Goal: Task Accomplishment & Management: Manage account settings

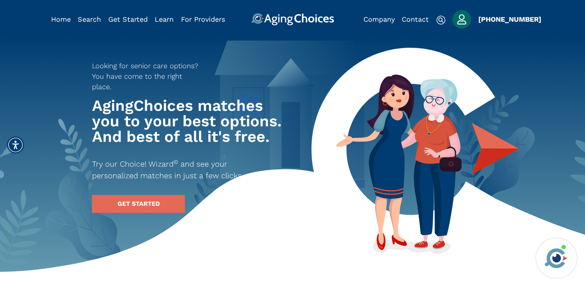
click at [462, 19] on img "Popover trigger" at bounding box center [462, 19] width 19 height 19
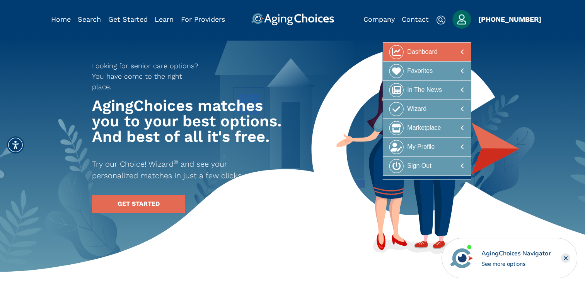
click at [438, 54] on div at bounding box center [427, 52] width 75 height 14
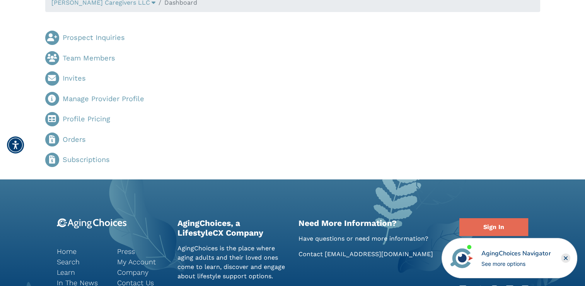
scroll to position [39, 0]
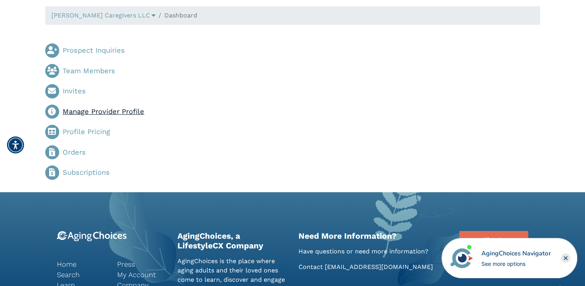
click at [121, 111] on link "Manage Provider Profile" at bounding box center [104, 111] width 82 height 8
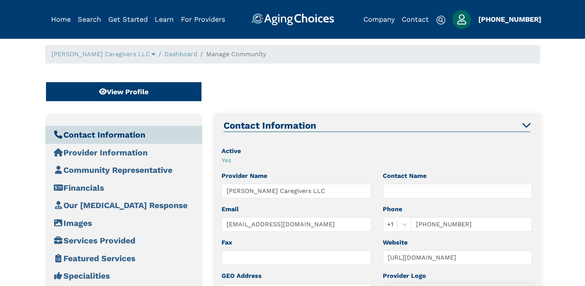
type input "133 Westminster Rd, Canterbury, CT 06331, USA"
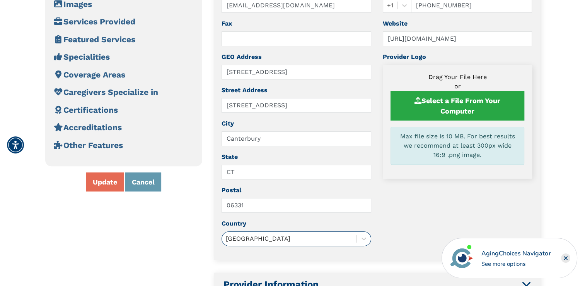
scroll to position [155, 0]
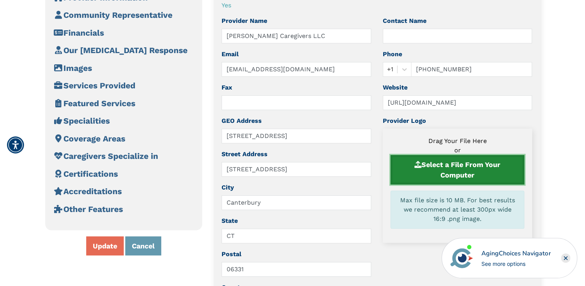
click at [451, 170] on button "Select a File From Your Computer" at bounding box center [458, 169] width 134 height 29
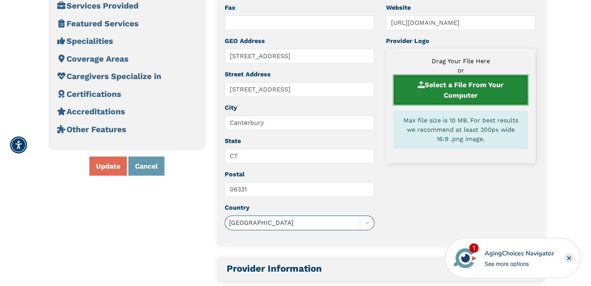
scroll to position [232, 0]
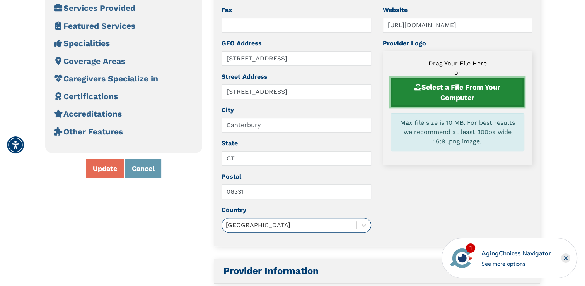
click at [464, 91] on button "Select a File From Your Computer" at bounding box center [458, 91] width 134 height 29
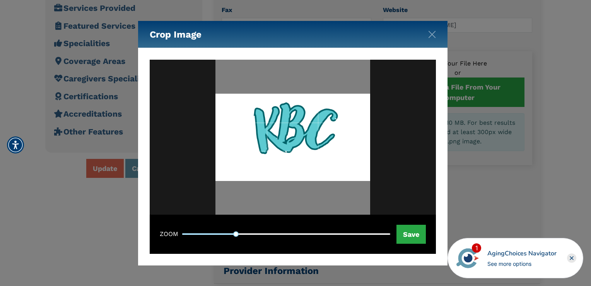
click at [292, 132] on div at bounding box center [292, 136] width 155 height 87
click at [224, 207] on img at bounding box center [292, 137] width 155 height 155
click at [215, 213] on img at bounding box center [292, 137] width 155 height 155
click at [279, 176] on div at bounding box center [292, 136] width 155 height 87
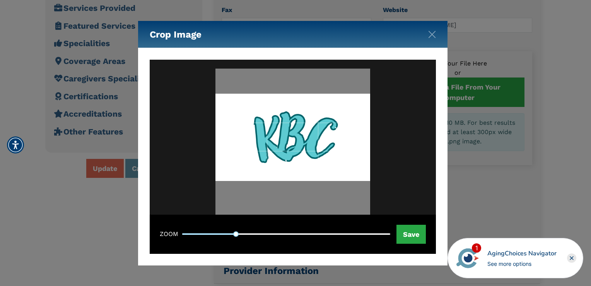
drag, startPoint x: 296, startPoint y: 124, endPoint x: 296, endPoint y: 133, distance: 8.9
click at [296, 133] on div at bounding box center [292, 136] width 155 height 87
click at [405, 230] on button "Save" at bounding box center [411, 233] width 29 height 19
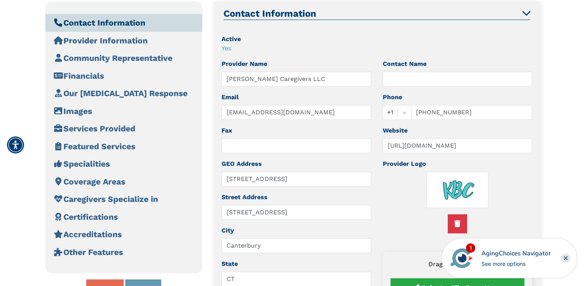
scroll to position [85, 0]
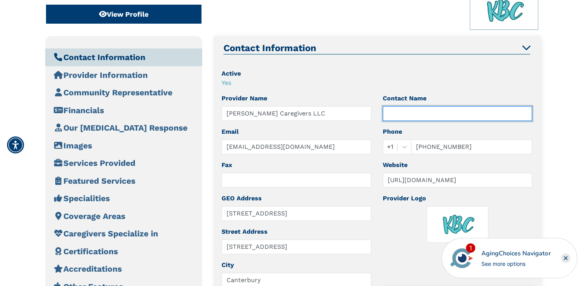
click at [417, 114] on input "text" at bounding box center [458, 113] width 150 height 15
type input "Samantha Adams"
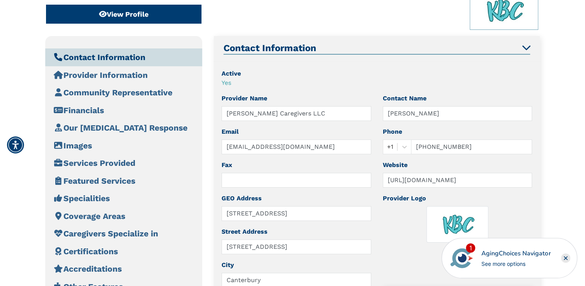
click at [468, 86] on div "Yes" at bounding box center [377, 82] width 311 height 9
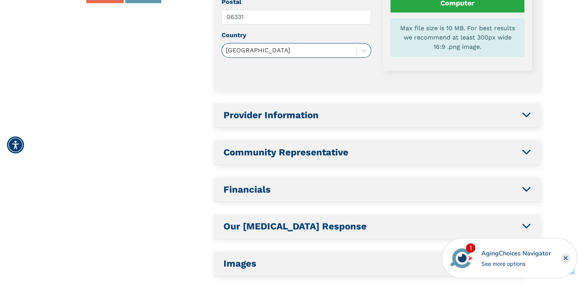
scroll to position [433, 0]
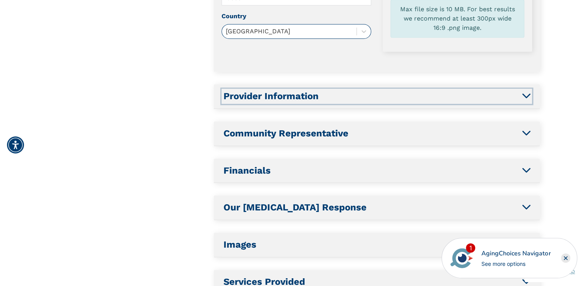
click at [528, 94] on icon "button" at bounding box center [526, 95] width 8 height 9
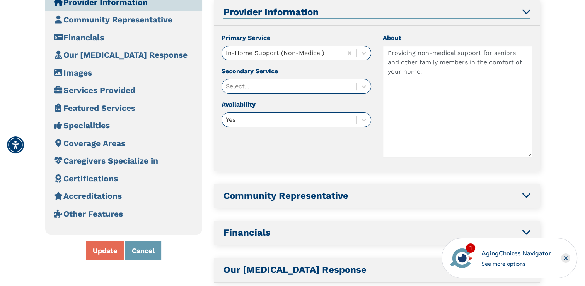
scroll to position [157, 0]
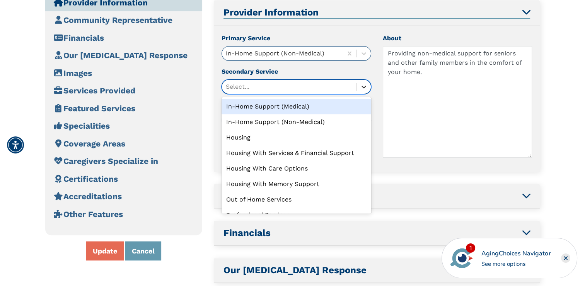
click at [362, 84] on icon at bounding box center [364, 87] width 8 height 8
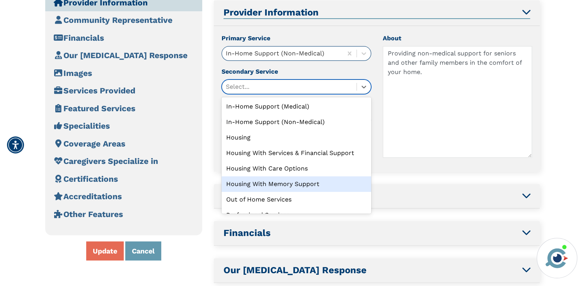
scroll to position [11, 0]
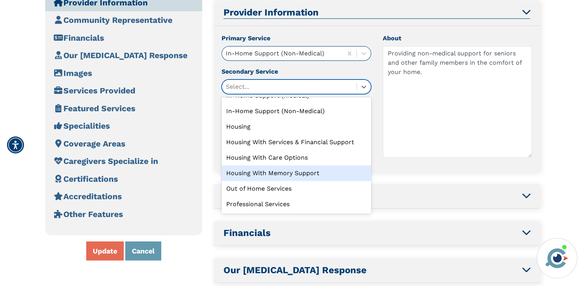
click at [395, 178] on div "Contact Information Active Yes Provider Name Kitt Brook Caregivers LLC Email in…" at bounding box center [377, 290] width 326 height 652
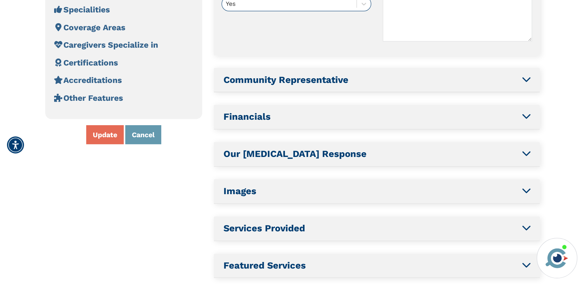
scroll to position [312, 0]
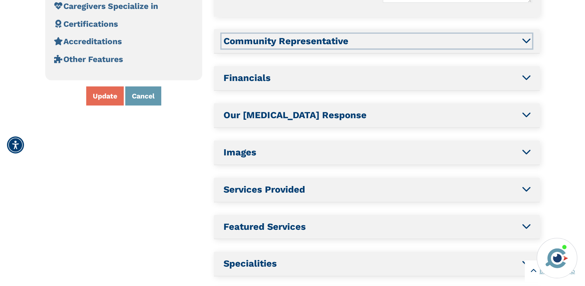
click at [525, 42] on icon "button" at bounding box center [526, 40] width 8 height 9
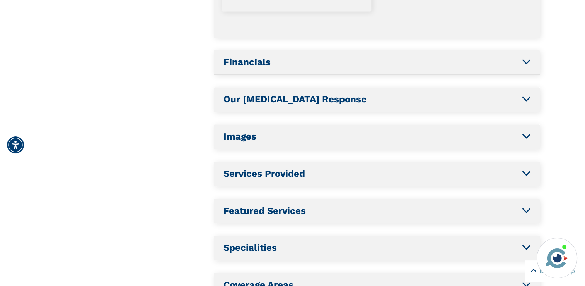
scroll to position [503, 0]
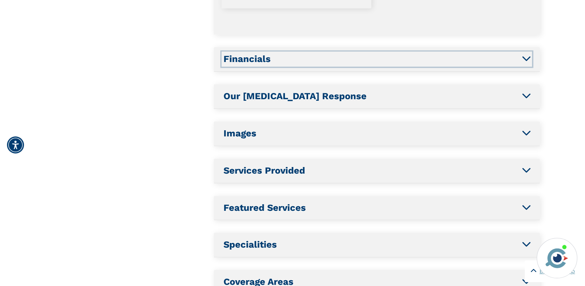
click at [527, 60] on icon "button" at bounding box center [526, 57] width 8 height 9
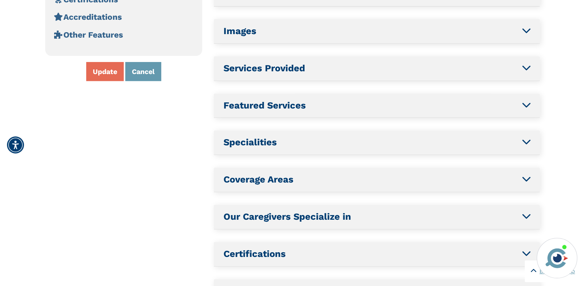
scroll to position [347, 0]
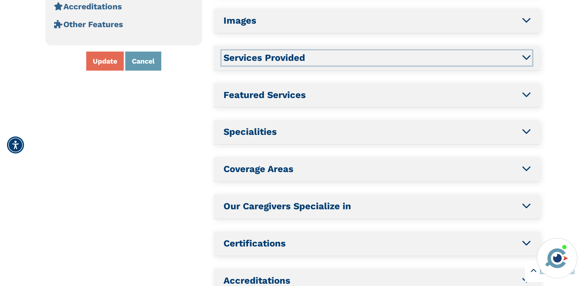
click at [524, 55] on icon "button" at bounding box center [526, 56] width 8 height 9
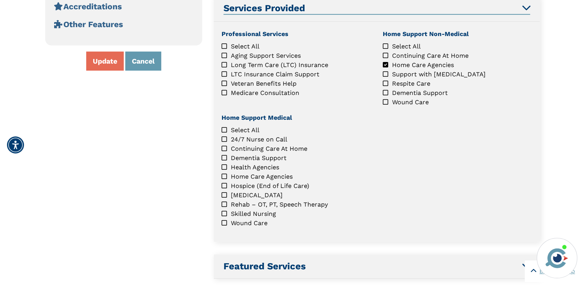
scroll to position [341, 0]
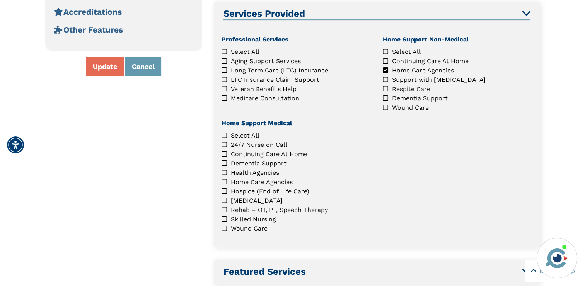
click at [383, 79] on icon "Support with Activities of Daily Living" at bounding box center [385, 79] width 5 height 6
click at [386, 58] on icon "Continuing Care At Home" at bounding box center [385, 61] width 5 height 6
click at [223, 60] on icon "Aging Support Services" at bounding box center [224, 61] width 5 height 6
click at [226, 70] on icon "Long Term Care (LTC) Insurance" at bounding box center [224, 70] width 5 height 6
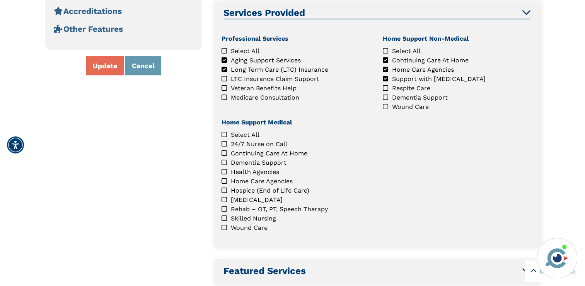
scroll to position [303, 0]
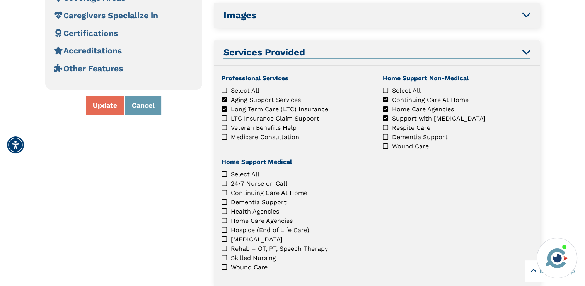
click at [225, 106] on icon "Long Term Care (LTC) Insurance" at bounding box center [224, 109] width 5 height 6
click at [225, 98] on icon "Aging Support Services" at bounding box center [224, 99] width 5 height 6
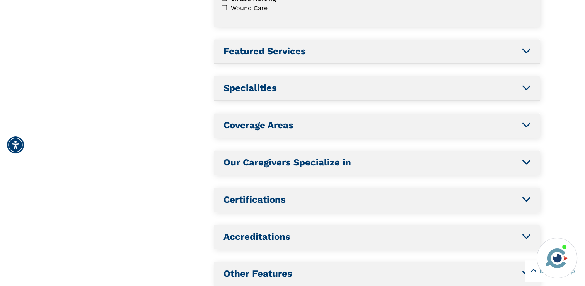
scroll to position [573, 0]
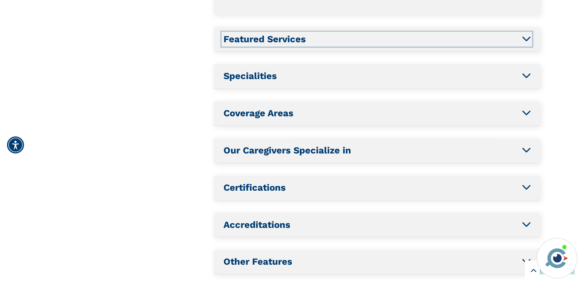
click at [525, 36] on icon "button" at bounding box center [526, 38] width 8 height 9
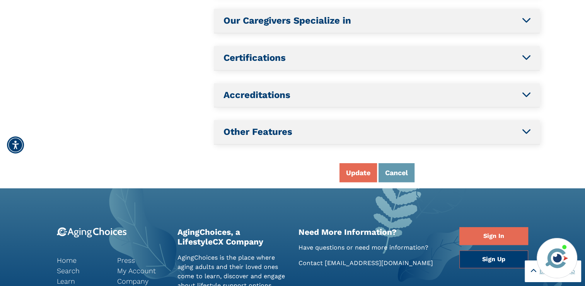
scroll to position [378, 0]
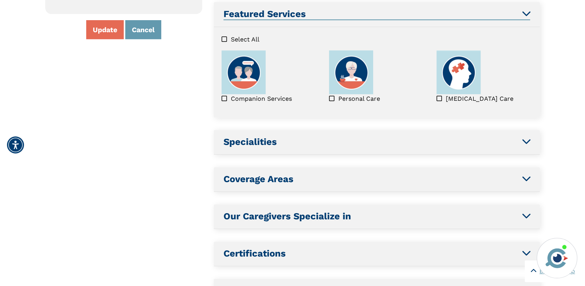
click at [227, 36] on icon "Select All" at bounding box center [224, 39] width 5 height 6
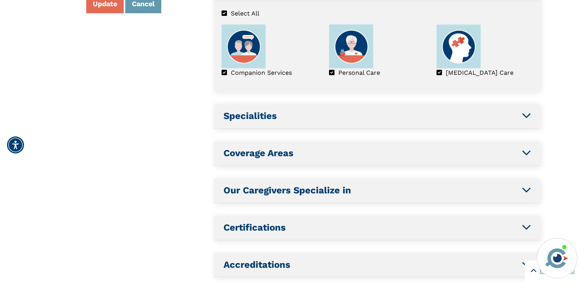
scroll to position [455, 0]
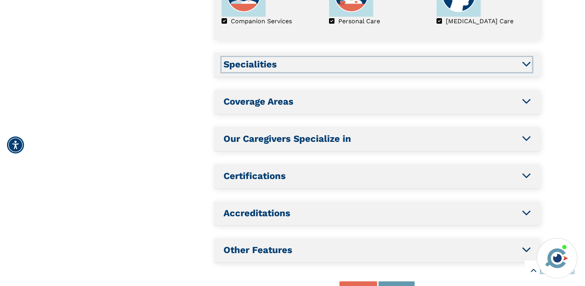
click at [526, 59] on icon "button" at bounding box center [526, 63] width 8 height 9
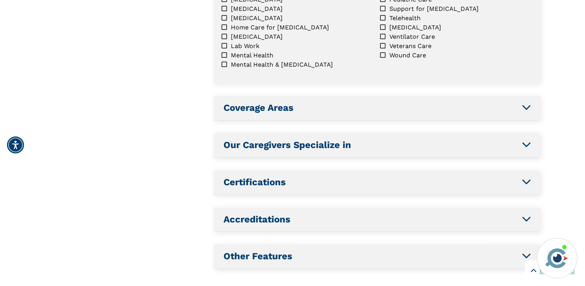
scroll to position [531, 0]
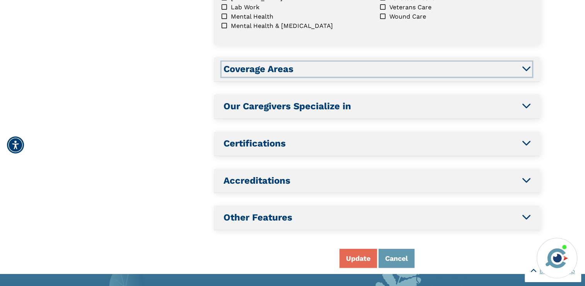
click at [519, 64] on h2 "Coverage Areas" at bounding box center [377, 68] width 307 height 11
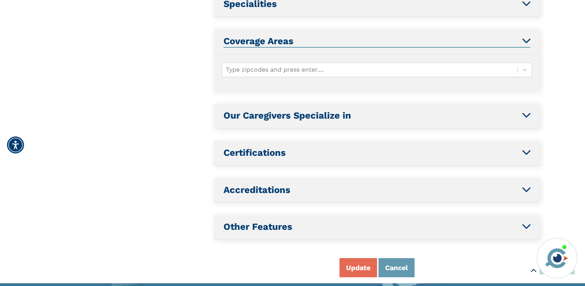
scroll to position [413, 0]
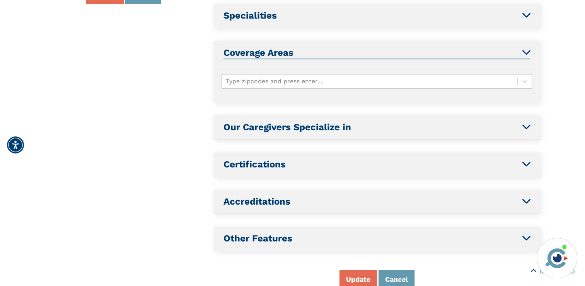
click at [328, 79] on div at bounding box center [370, 81] width 288 height 11
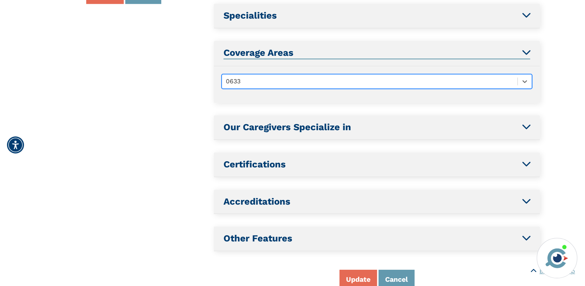
type input "06331"
type input "06278"
type input "06234"
type input "06239"
type input "06242"
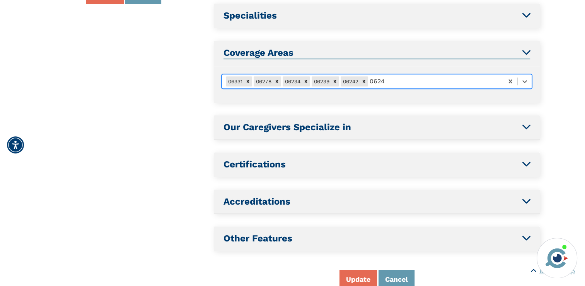
type input "06247"
type input "06239"
type input "06373"
type input "06374"
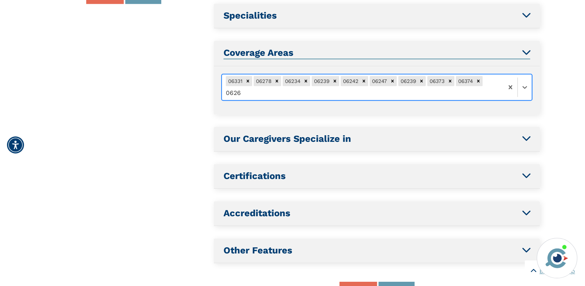
type input "06260"
type input "06377"
type input "06277"
type input "06280"
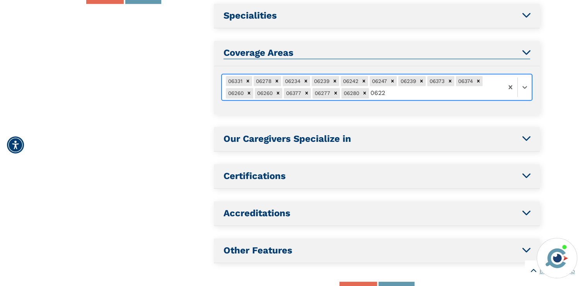
type input "06226"
type input "06281"
click at [337, 78] on icon "Remove 06239" at bounding box center [334, 80] width 5 height 5
click at [480, 78] on icon "Remove 06260" at bounding box center [478, 80] width 5 height 5
click at [480, 80] on icon "Remove 06260" at bounding box center [478, 81] width 3 height 3
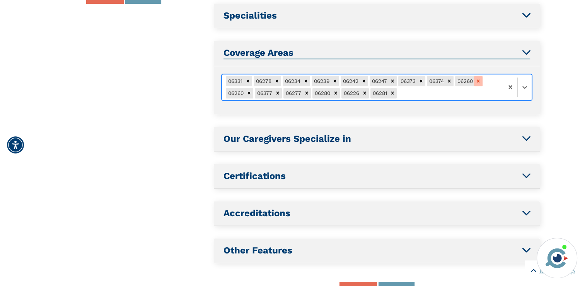
click at [480, 80] on icon "Remove 06260" at bounding box center [478, 81] width 3 height 3
click at [248, 91] on icon "Remove 06260" at bounding box center [248, 92] width 5 height 5
click at [249, 92] on icon "Remove 06260" at bounding box center [249, 93] width 3 height 3
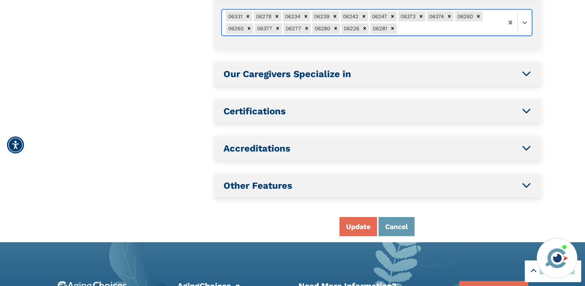
scroll to position [491, 0]
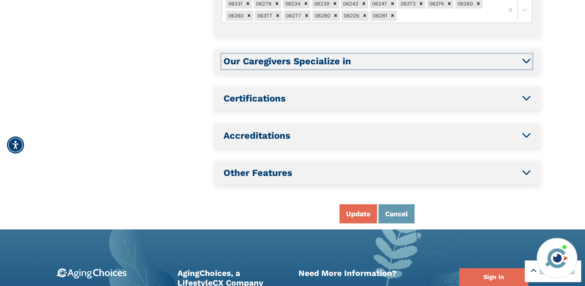
click at [529, 60] on icon "button" at bounding box center [526, 60] width 8 height 9
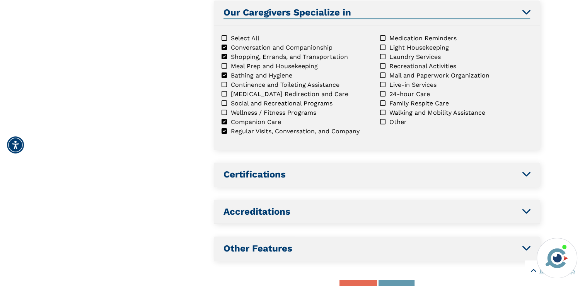
scroll to position [489, 0]
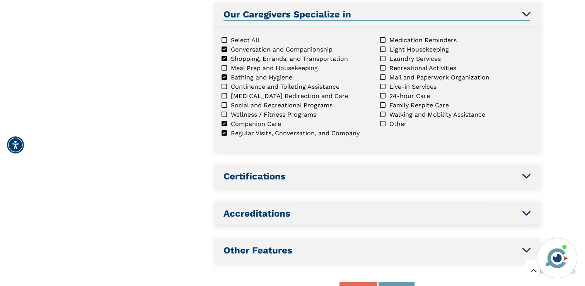
click at [224, 65] on icon "Meal Prep and Housekeeping" at bounding box center [224, 68] width 5 height 6
click at [227, 83] on div "Continence and Toileting Assistance" at bounding box center [298, 86] width 152 height 9
click at [226, 92] on icon "Alzheimer's Redirection and Care" at bounding box center [224, 95] width 5 height 6
click at [227, 102] on icon "Social and Recreational Programs" at bounding box center [224, 105] width 5 height 6
click at [224, 112] on icon "Wellness / Fitness Programs" at bounding box center [224, 114] width 5 height 6
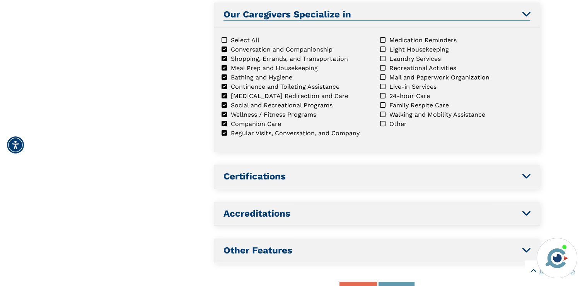
click at [384, 38] on icon "Medication Reminders" at bounding box center [382, 40] width 5 height 6
click at [383, 48] on icon "Light Housekeeping" at bounding box center [382, 49] width 5 height 6
click at [384, 56] on icon "Laundry Services" at bounding box center [382, 58] width 5 height 6
click at [383, 67] on icon "Recreational Activities" at bounding box center [382, 68] width 5 height 6
click at [384, 75] on icon "Mail and Paperwork Organization" at bounding box center [382, 77] width 5 height 6
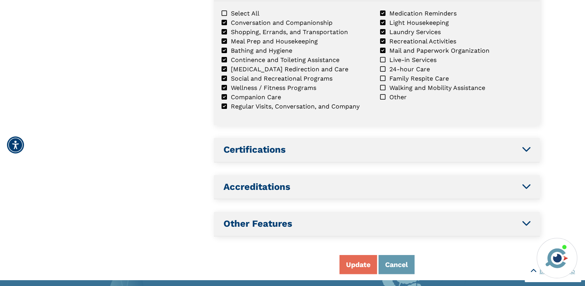
scroll to position [527, 0]
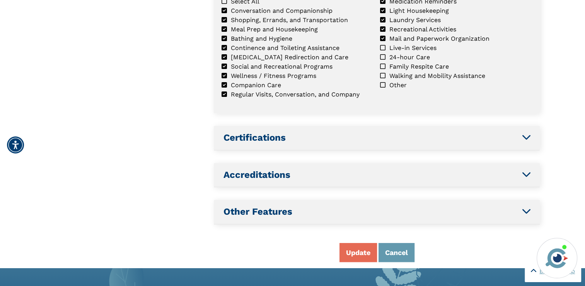
click at [384, 36] on icon "Mail and Paperwork Organization" at bounding box center [382, 38] width 5 height 6
click at [382, 44] on icon "Live-in Services" at bounding box center [382, 47] width 5 height 6
click at [385, 53] on div "24-hour Care" at bounding box center [456, 57] width 152 height 9
click at [383, 72] on icon "Walking and Mobility Assistance" at bounding box center [382, 75] width 5 height 6
click at [385, 63] on icon "Family Respite Care" at bounding box center [382, 66] width 5 height 6
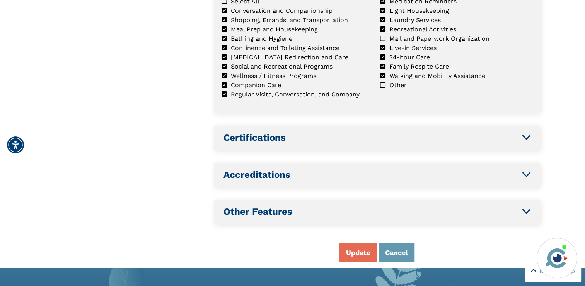
click at [383, 63] on icon "Family Respite Care" at bounding box center [382, 66] width 5 height 6
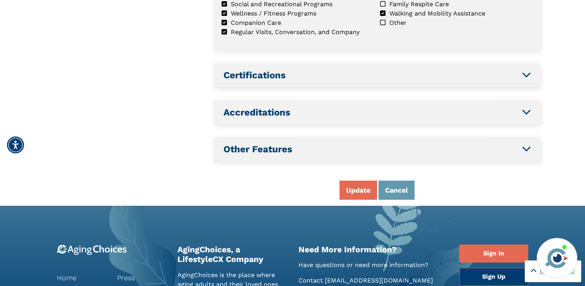
scroll to position [605, 0]
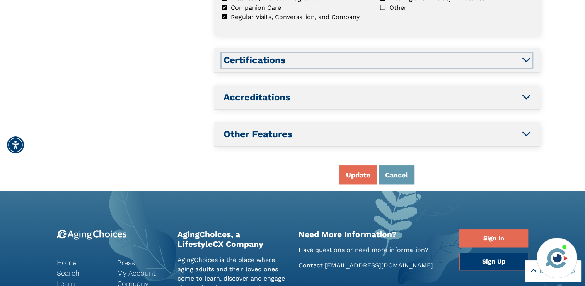
click at [523, 55] on icon "button" at bounding box center [526, 59] width 8 height 9
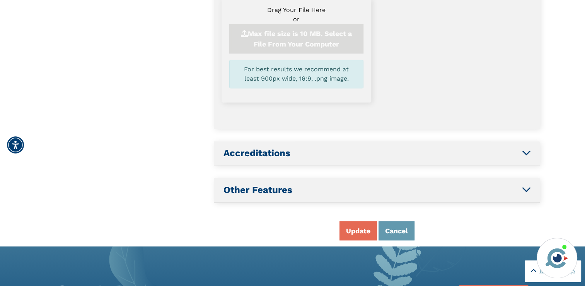
scroll to position [603, 0]
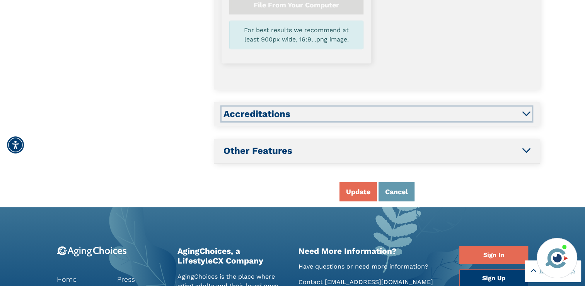
click at [528, 109] on icon "button" at bounding box center [526, 112] width 8 height 9
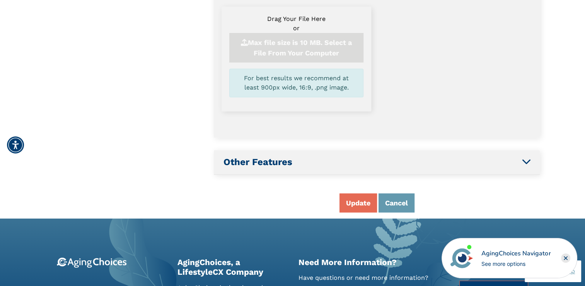
scroll to position [601, 0]
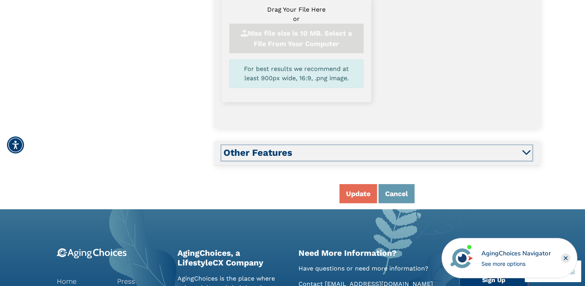
click at [528, 149] on icon "button" at bounding box center [526, 151] width 8 height 9
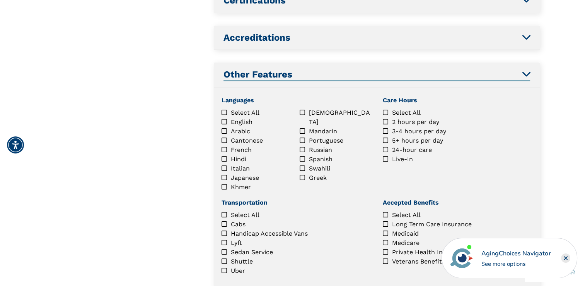
scroll to position [521, 0]
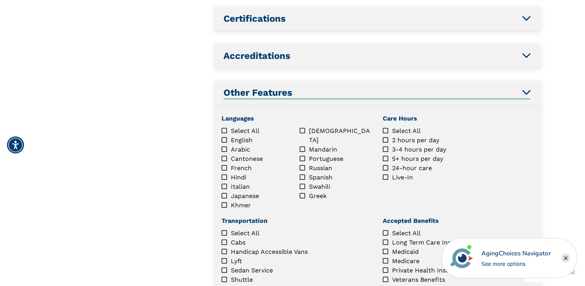
click at [224, 137] on icon "English" at bounding box center [224, 140] width 5 height 6
click at [385, 165] on icon "24-hour care" at bounding box center [385, 167] width 5 height 6
click at [388, 174] on icon "Live-In" at bounding box center [385, 177] width 5 height 6
click at [385, 146] on icon "3-4 hours per day" at bounding box center [385, 149] width 5 height 6
click at [385, 156] on icon "5+ hours per day" at bounding box center [385, 158] width 5 height 6
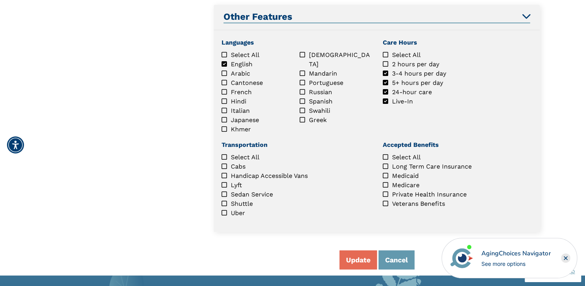
scroll to position [599, 0]
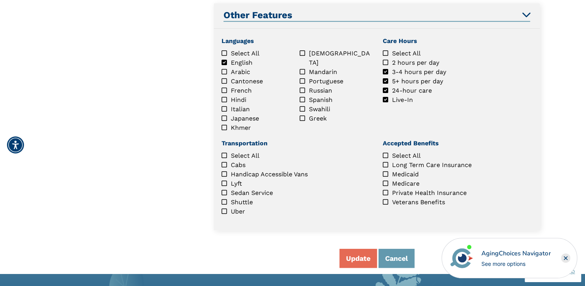
click at [385, 161] on icon "Long Term Care Insurance" at bounding box center [385, 164] width 5 height 6
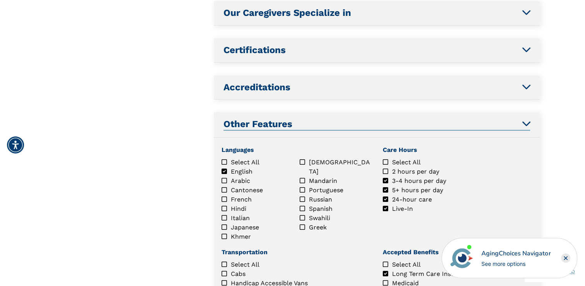
scroll to position [464, 0]
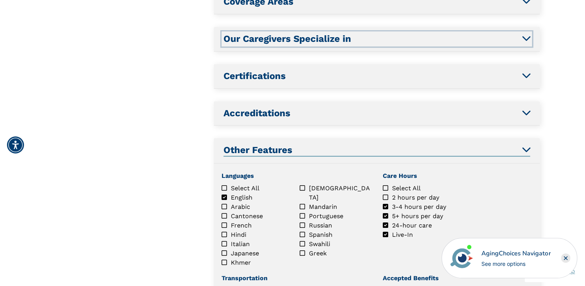
click at [523, 33] on icon "button" at bounding box center [526, 37] width 8 height 9
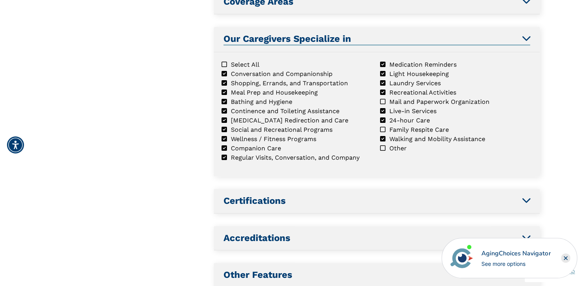
scroll to position [489, 0]
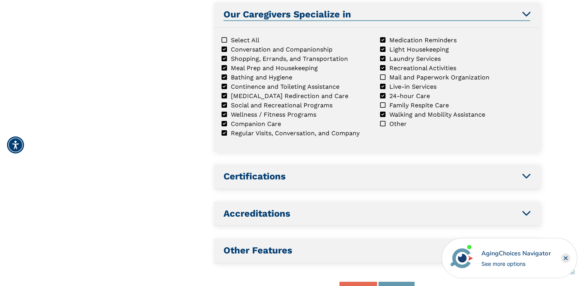
click at [384, 121] on icon "Other" at bounding box center [382, 123] width 5 height 6
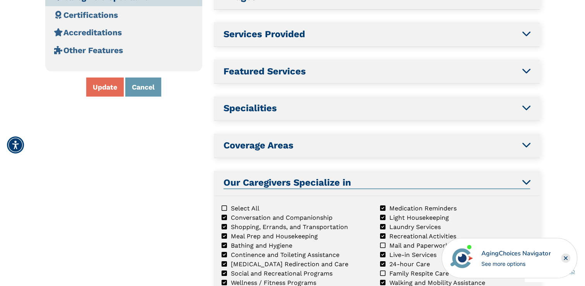
scroll to position [295, 0]
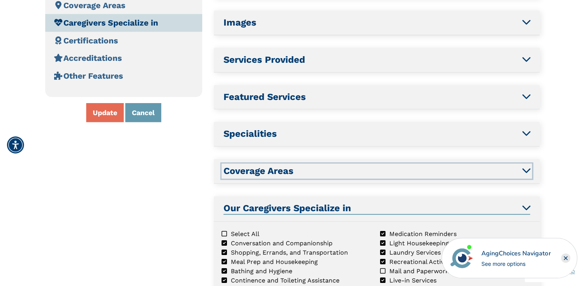
click at [529, 166] on icon "button" at bounding box center [526, 169] width 8 height 9
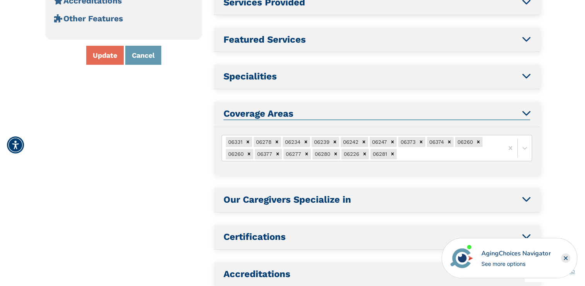
scroll to position [336, 0]
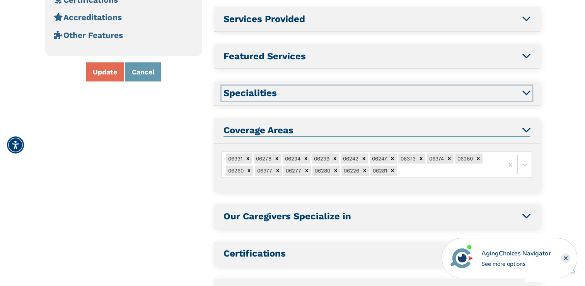
click at [523, 87] on icon "button" at bounding box center [526, 91] width 8 height 9
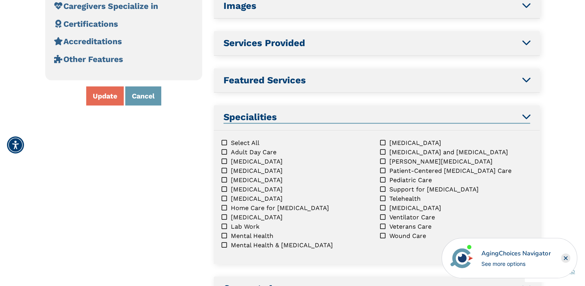
scroll to position [299, 0]
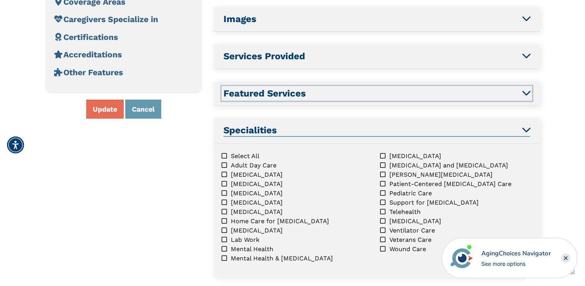
click at [527, 89] on icon "button" at bounding box center [526, 92] width 8 height 9
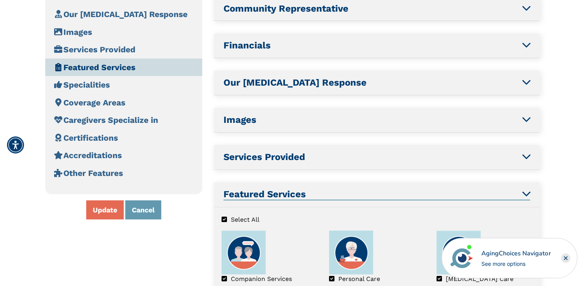
scroll to position [185, 0]
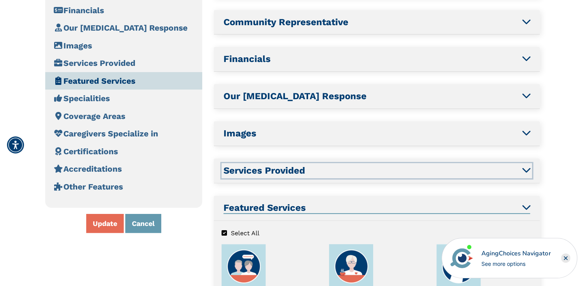
click at [527, 167] on icon "button" at bounding box center [526, 169] width 8 height 9
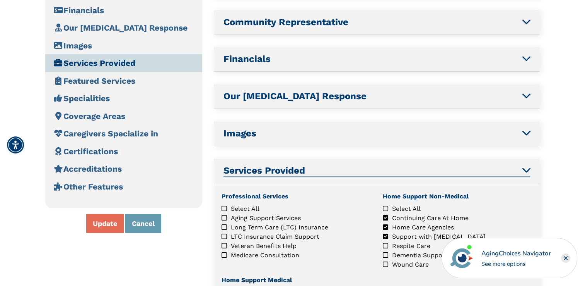
scroll to position [341, 0]
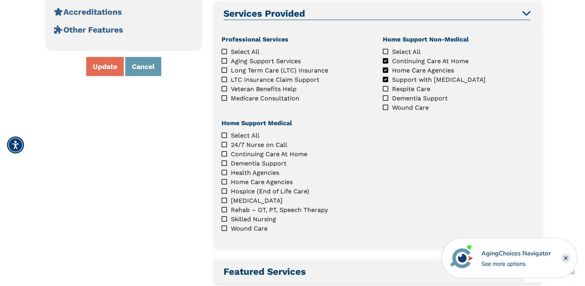
click at [387, 87] on icon "Respite Care" at bounding box center [385, 88] width 5 height 6
click at [385, 95] on icon "Dementia Support" at bounding box center [385, 98] width 5 height 6
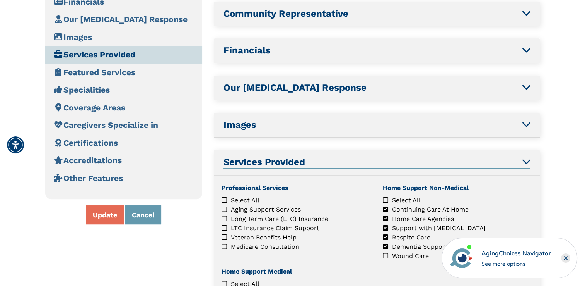
scroll to position [186, 0]
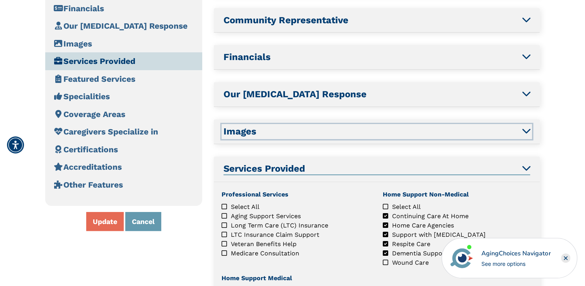
click at [525, 129] on icon "button" at bounding box center [526, 130] width 8 height 9
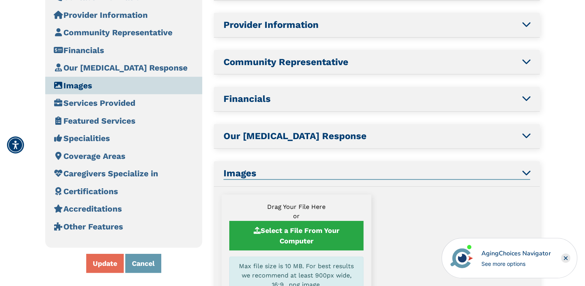
scroll to position [111, 0]
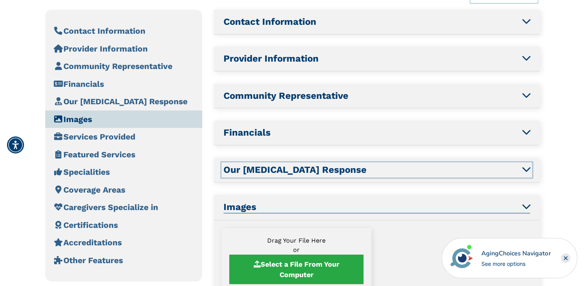
click at [527, 167] on icon "button" at bounding box center [526, 168] width 8 height 9
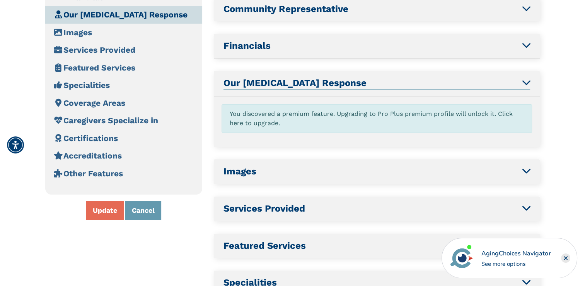
scroll to position [152, 0]
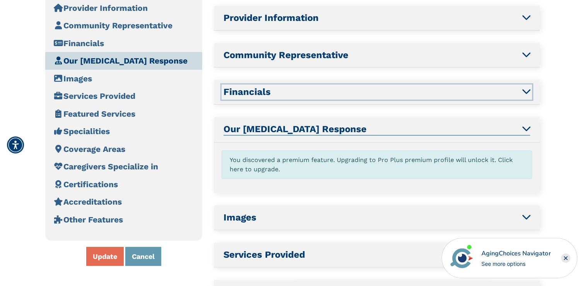
click at [521, 91] on h2 "Financials" at bounding box center [377, 91] width 307 height 11
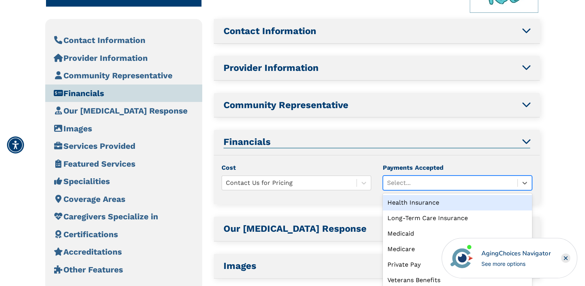
scroll to position [107, 0]
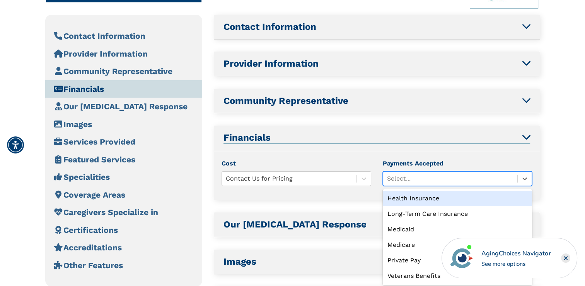
click at [420, 186] on div "option Health Insurance focused, 1 of 6. 6 results available. Use Up and Down t…" at bounding box center [458, 178] width 150 height 15
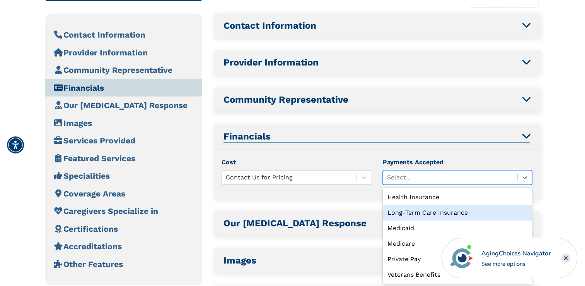
scroll to position [262, 0]
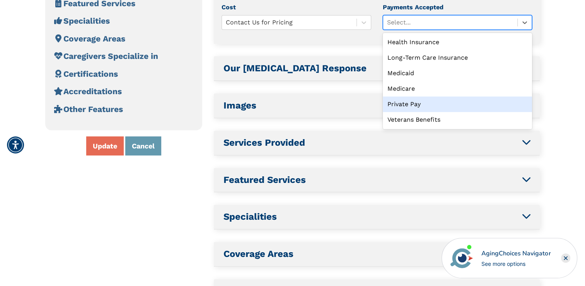
click at [444, 102] on div "Private Pay" at bounding box center [458, 103] width 150 height 15
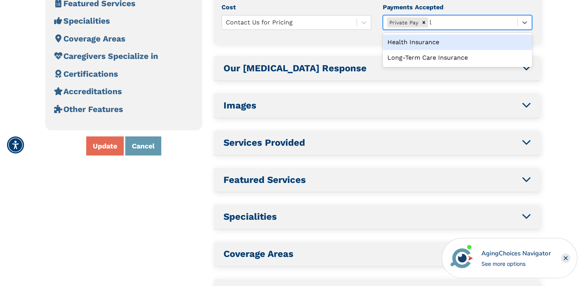
type input "lo"
click at [428, 44] on div "Long-Term Care Insurance" at bounding box center [458, 41] width 150 height 15
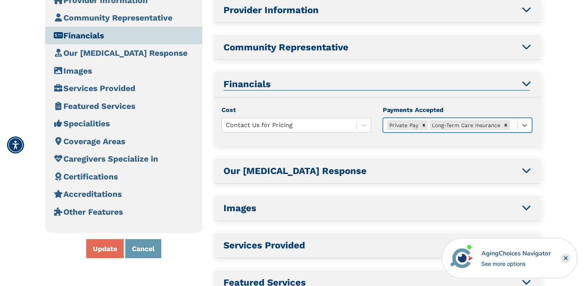
scroll to position [146, 0]
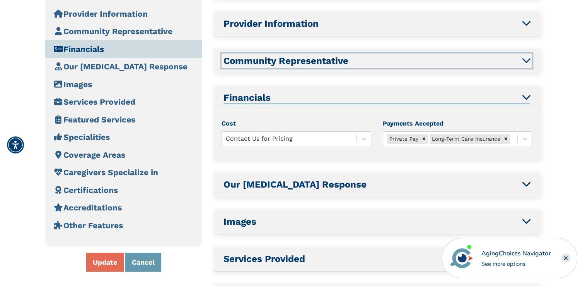
click at [525, 60] on icon "button" at bounding box center [526, 59] width 8 height 9
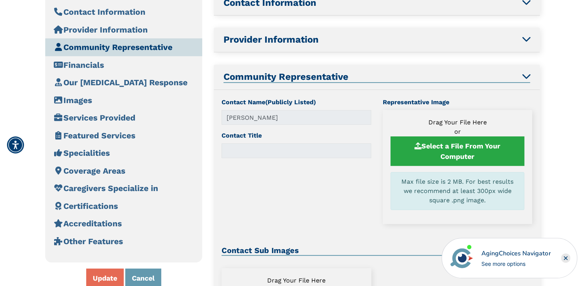
scroll to position [116, 0]
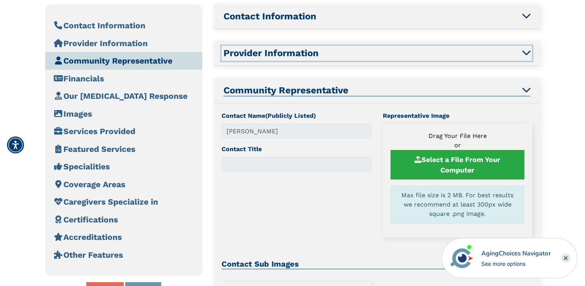
click at [523, 50] on icon "button" at bounding box center [526, 52] width 8 height 9
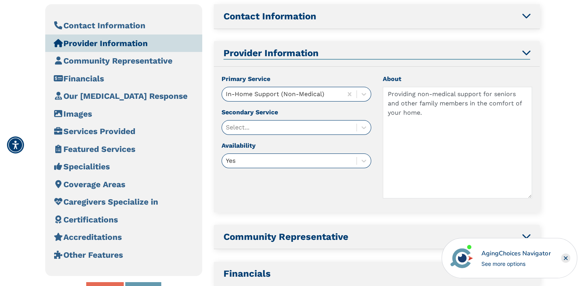
scroll to position [157, 0]
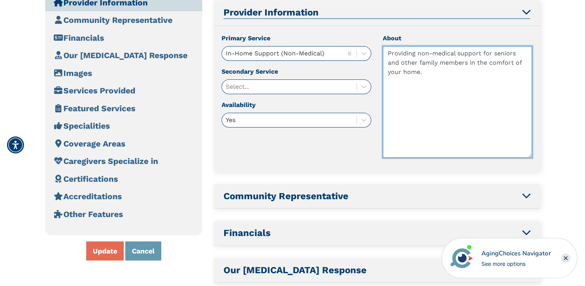
click at [387, 53] on textarea "Providing non-medical support for seniors and other family members in the comfo…" at bounding box center [458, 101] width 150 height 111
click at [515, 62] on textarea "Kitt Brook Caregivers is a non-medical homemaker companion agency, providing no…" at bounding box center [458, 101] width 150 height 111
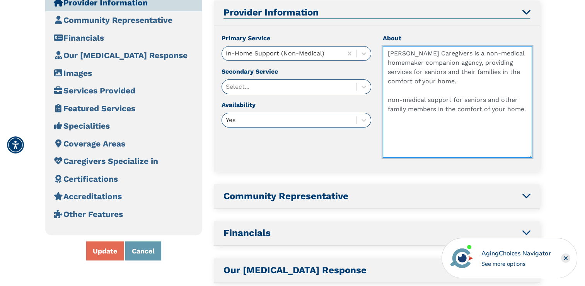
drag, startPoint x: 441, startPoint y: 80, endPoint x: 419, endPoint y: 81, distance: 22.1
click at [419, 81] on textarea "Kitt Brook Caregivers is a non-medical homemaker companion agency, providing se…" at bounding box center [458, 101] width 150 height 111
drag, startPoint x: 393, startPoint y: 100, endPoint x: 524, endPoint y: 108, distance: 131.0
click at [524, 108] on textarea "Kitt Brook Caregivers is a non-medical homemaker companion agency, providing se…" at bounding box center [458, 101] width 150 height 111
click at [388, 96] on textarea "Kitt Brook Caregivers is a non-medical homemaker companion agency, providing se…" at bounding box center [458, 101] width 150 height 111
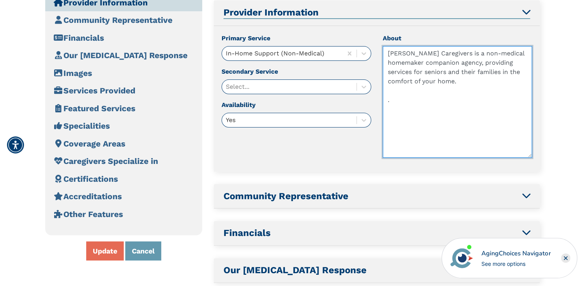
click at [390, 95] on textarea "Kitt Brook Caregivers is a non-medical homemaker companion agency, providing se…" at bounding box center [458, 101] width 150 height 111
click at [386, 94] on textarea "Kitt Brook Caregivers is a non-medical homemaker companion agency, providing se…" at bounding box center [458, 101] width 150 height 111
click at [386, 97] on textarea "Kitt Brook Caregivers is a non-medical homemaker companion agency, providing se…" at bounding box center [458, 101] width 150 height 111
click at [462, 80] on textarea "Kitt Brook Caregivers is a non-medical homemaker companion agency, providing se…" at bounding box center [458, 101] width 150 height 111
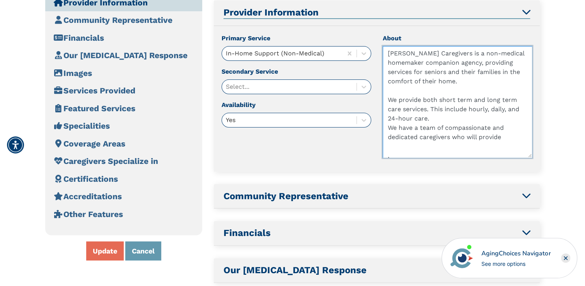
click at [390, 127] on textarea "Kitt Brook Caregivers is a non-medical homemaker companion agency, providing se…" at bounding box center [458, 101] width 150 height 111
click at [448, 137] on textarea "Kitt Brook Caregivers is a non-medical homemaker companion agency, providing se…" at bounding box center [458, 101] width 150 height 111
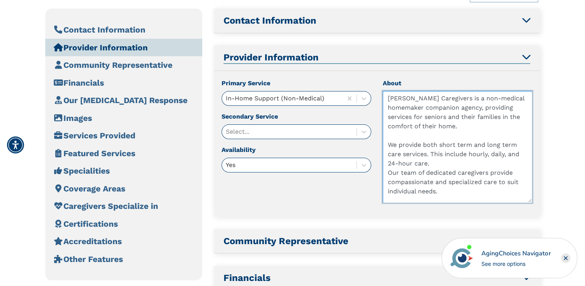
scroll to position [118, 0]
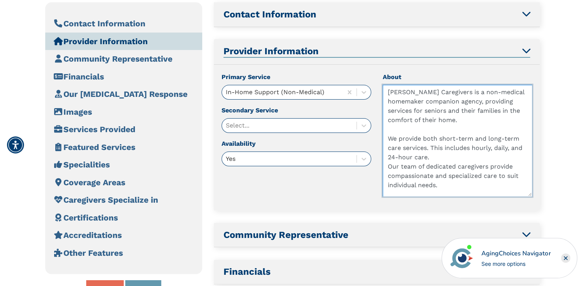
click at [467, 123] on textarea "Kitt Brook Caregivers is a non-medical homemaker companion agency, providing se…" at bounding box center [458, 140] width 150 height 111
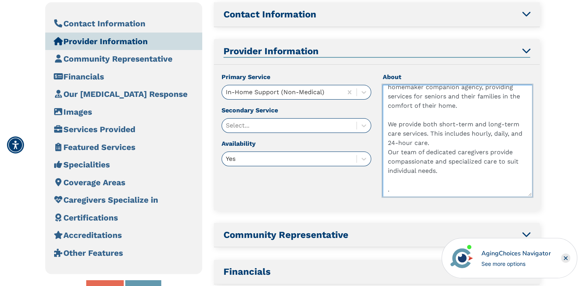
scroll to position [0, 0]
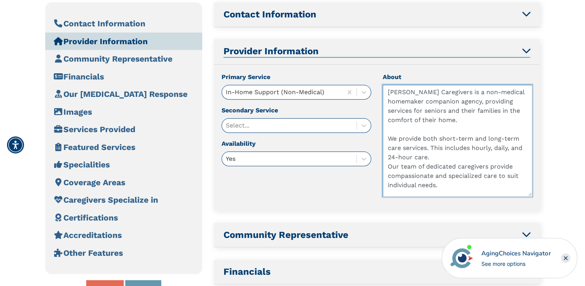
click at [462, 111] on textarea "Kitt Brook Caregivers is a non-medical homemaker companion agency, providing se…" at bounding box center [458, 140] width 150 height 111
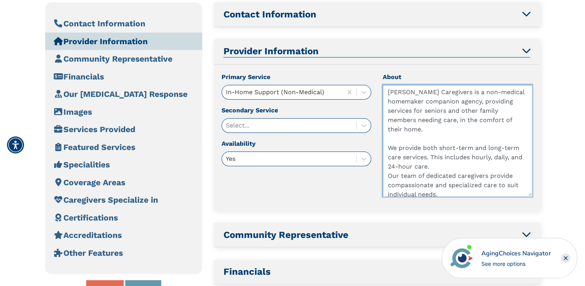
click at [457, 132] on textarea "Kitt Brook Caregivers is a non-medical homemaker companion agency, providing se…" at bounding box center [458, 140] width 150 height 111
drag, startPoint x: 458, startPoint y: 120, endPoint x: 436, endPoint y: 131, distance: 23.9
click at [436, 131] on textarea "Kitt Brook Caregivers is a non-medical homemaker companion agency, providing se…" at bounding box center [458, 140] width 150 height 111
click at [462, 119] on textarea "Kitt Brook Caregivers is a non-medical homemaker companion agency, providing se…" at bounding box center [458, 140] width 150 height 111
click at [462, 120] on textarea "Kitt Brook Caregivers is a non-medical homemaker companion agency, providing se…" at bounding box center [458, 140] width 150 height 111
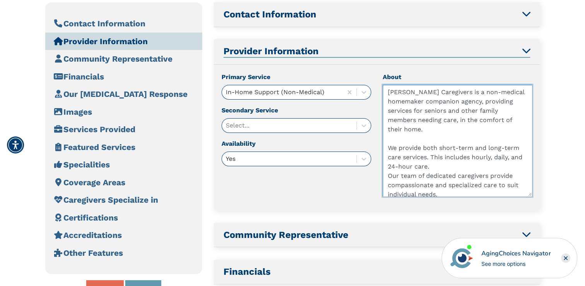
click at [388, 110] on textarea "Kitt Brook Caregivers is a non-medical homemaker companion agency, providing se…" at bounding box center [458, 140] width 150 height 111
click at [416, 120] on textarea "Kitt Brook Caregivers is a non-medical homemaker companion agency, providing ca…" at bounding box center [458, 140] width 150 height 111
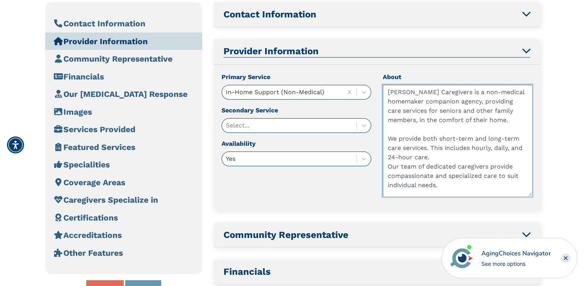
click at [427, 115] on textarea "Kitt Brook Caregivers is a non-medical homemaker companion agency, providing ca…" at bounding box center [458, 140] width 150 height 111
click at [426, 137] on textarea "Kitt Brook Caregivers is a non-medical homemaker companion agency, providing ca…" at bounding box center [458, 140] width 150 height 111
drag, startPoint x: 405, startPoint y: 120, endPoint x: 407, endPoint y: 106, distance: 14.2
click at [407, 104] on textarea "Kitt Brook Caregivers is a non-medical homemaker companion agency, providing ca…" at bounding box center [458, 140] width 150 height 111
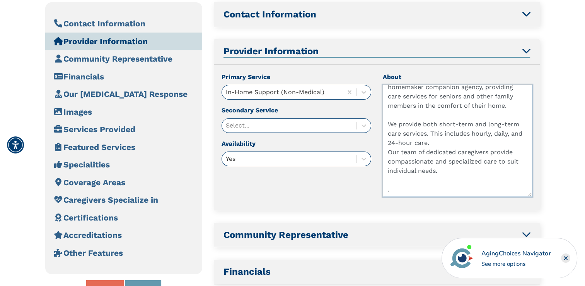
scroll to position [157, 0]
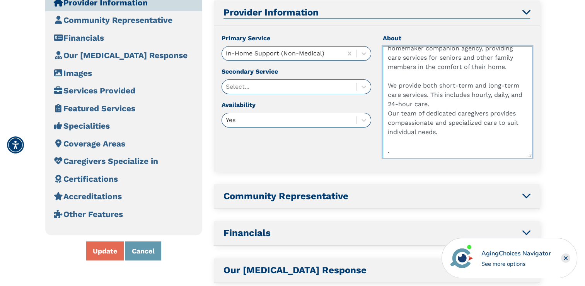
click at [449, 134] on textarea "Kitt Brook Caregivers is a non-medical homemaker companion agency, providing ca…" at bounding box center [458, 101] width 150 height 111
click at [519, 140] on textarea "Kitt Brook Caregivers is a non-medical homemaker companion agency, providing ca…" at bounding box center [458, 101] width 150 height 111
click at [498, 122] on textarea "Kitt Brook Caregivers is a non-medical homemaker companion agency, providing ca…" at bounding box center [458, 101] width 150 height 111
drag, startPoint x: 500, startPoint y: 127, endPoint x: 498, endPoint y: 132, distance: 5.4
click at [500, 127] on textarea "Kitt Brook Caregivers is a non-medical homemaker companion agency, providing ca…" at bounding box center [458, 101] width 150 height 111
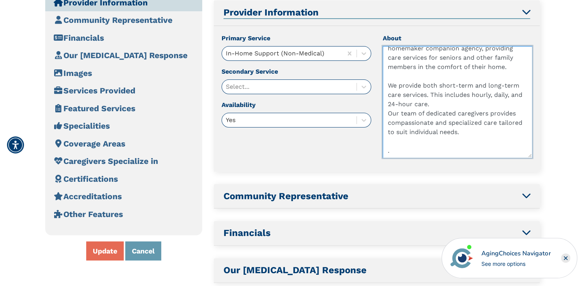
click at [492, 139] on textarea "Kitt Brook Caregivers is a non-medical homemaker companion agency, providing ca…" at bounding box center [458, 101] width 150 height 111
click at [465, 121] on textarea "Kitt Brook Caregivers is a non-medical homemaker companion agency, providing ca…" at bounding box center [458, 101] width 150 height 111
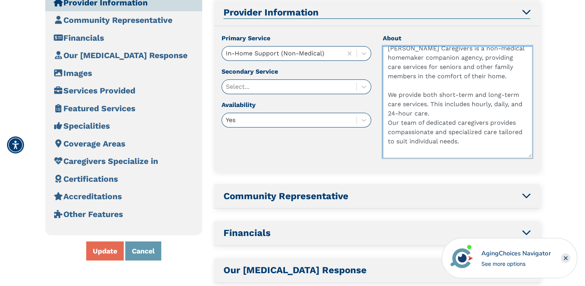
scroll to position [0, 0]
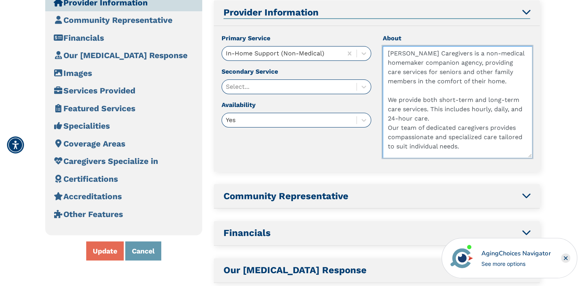
click at [511, 83] on textarea "Kitt Brook Caregivers is a non-medical homemaker companion agency, providing ca…" at bounding box center [458, 101] width 150 height 111
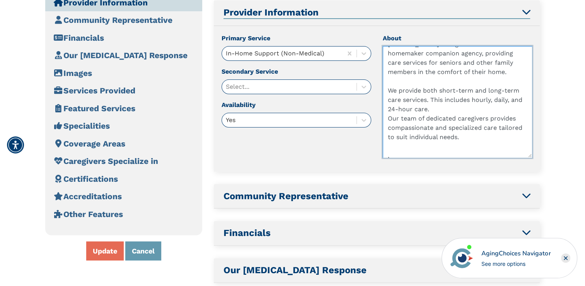
scroll to position [14, 0]
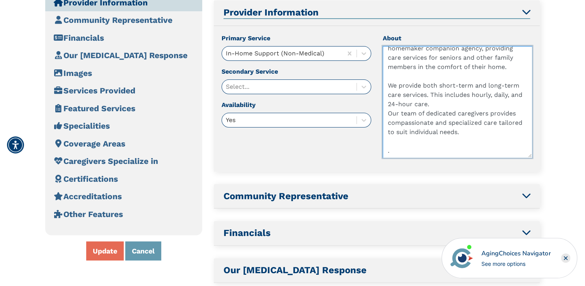
click at [470, 108] on textarea "Kitt Brook Caregivers is a non-medical homemaker companion agency, providing ca…" at bounding box center [458, 101] width 150 height 111
click at [441, 102] on textarea "Kitt Brook Caregivers is a non-medical homemaker companion agency, providing ca…" at bounding box center [458, 101] width 150 height 111
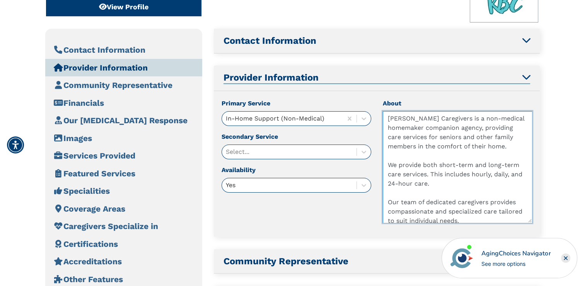
scroll to position [41, 0]
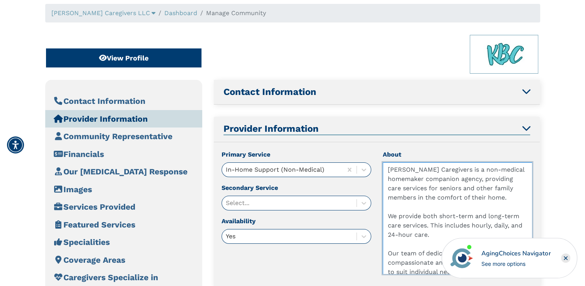
type textarea "Kitt Brook Caregivers is a non-medical homemaker companion agency, providing ca…"
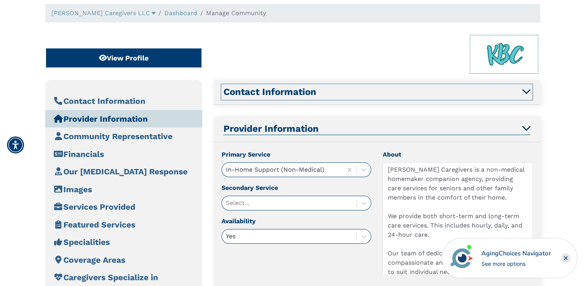
click at [528, 90] on icon "button" at bounding box center [526, 90] width 8 height 9
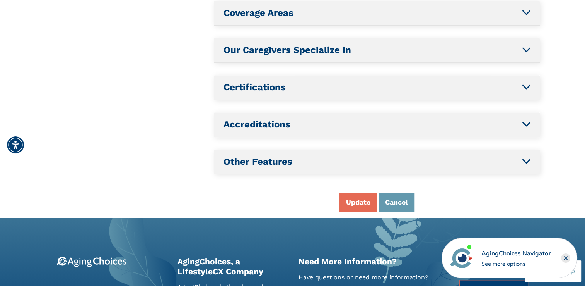
scroll to position [817, 0]
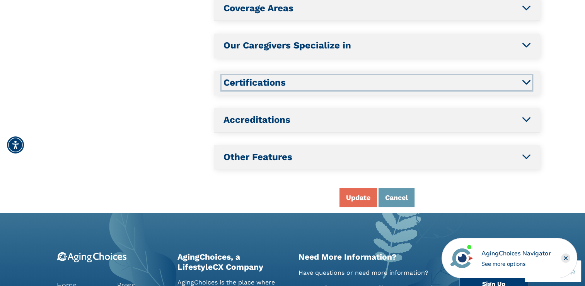
click at [523, 77] on icon "button" at bounding box center [526, 81] width 8 height 9
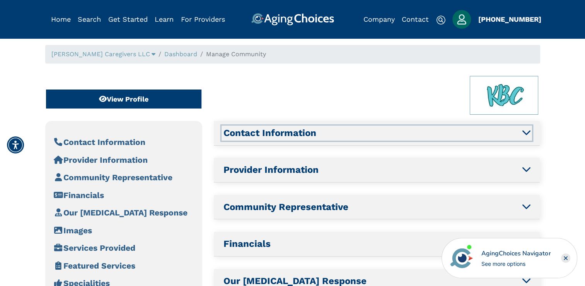
click at [525, 132] on icon "button" at bounding box center [526, 131] width 8 height 9
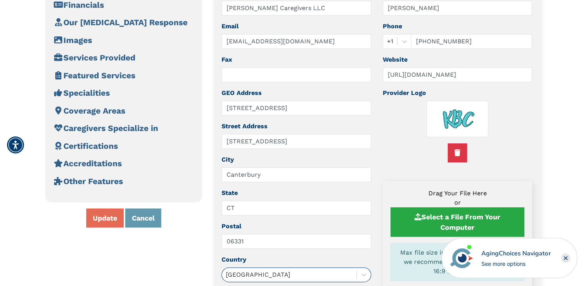
scroll to position [198, 0]
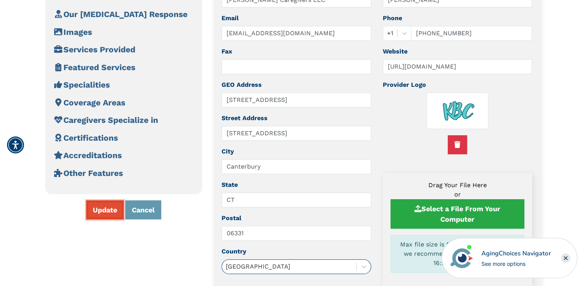
click at [101, 210] on button "Update" at bounding box center [105, 209] width 38 height 19
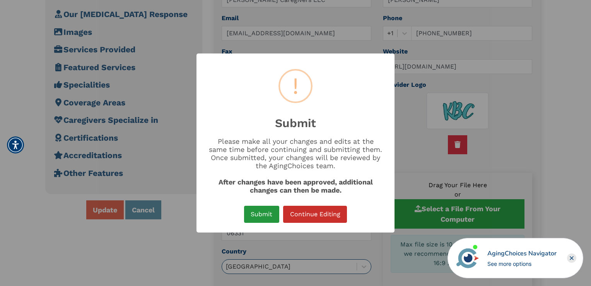
click at [260, 209] on button "Submit" at bounding box center [261, 213] width 35 height 17
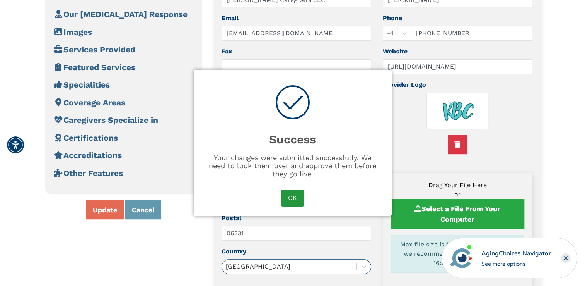
click at [292, 196] on button "OK" at bounding box center [292, 197] width 22 height 17
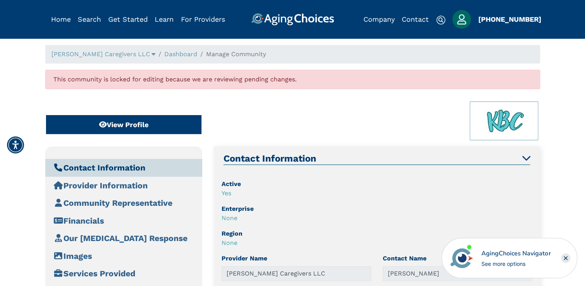
click at [460, 20] on img "Popover trigger" at bounding box center [462, 19] width 19 height 19
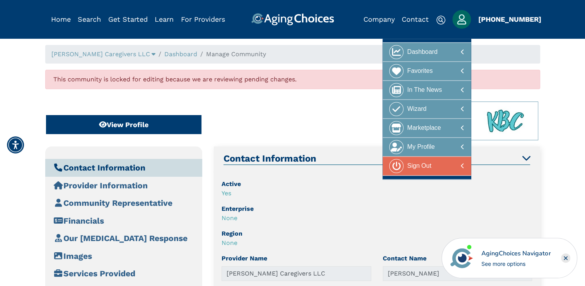
click at [419, 164] on div "Sign Out" at bounding box center [419, 166] width 24 height 14
